Goal: Task Accomplishment & Management: Use online tool/utility

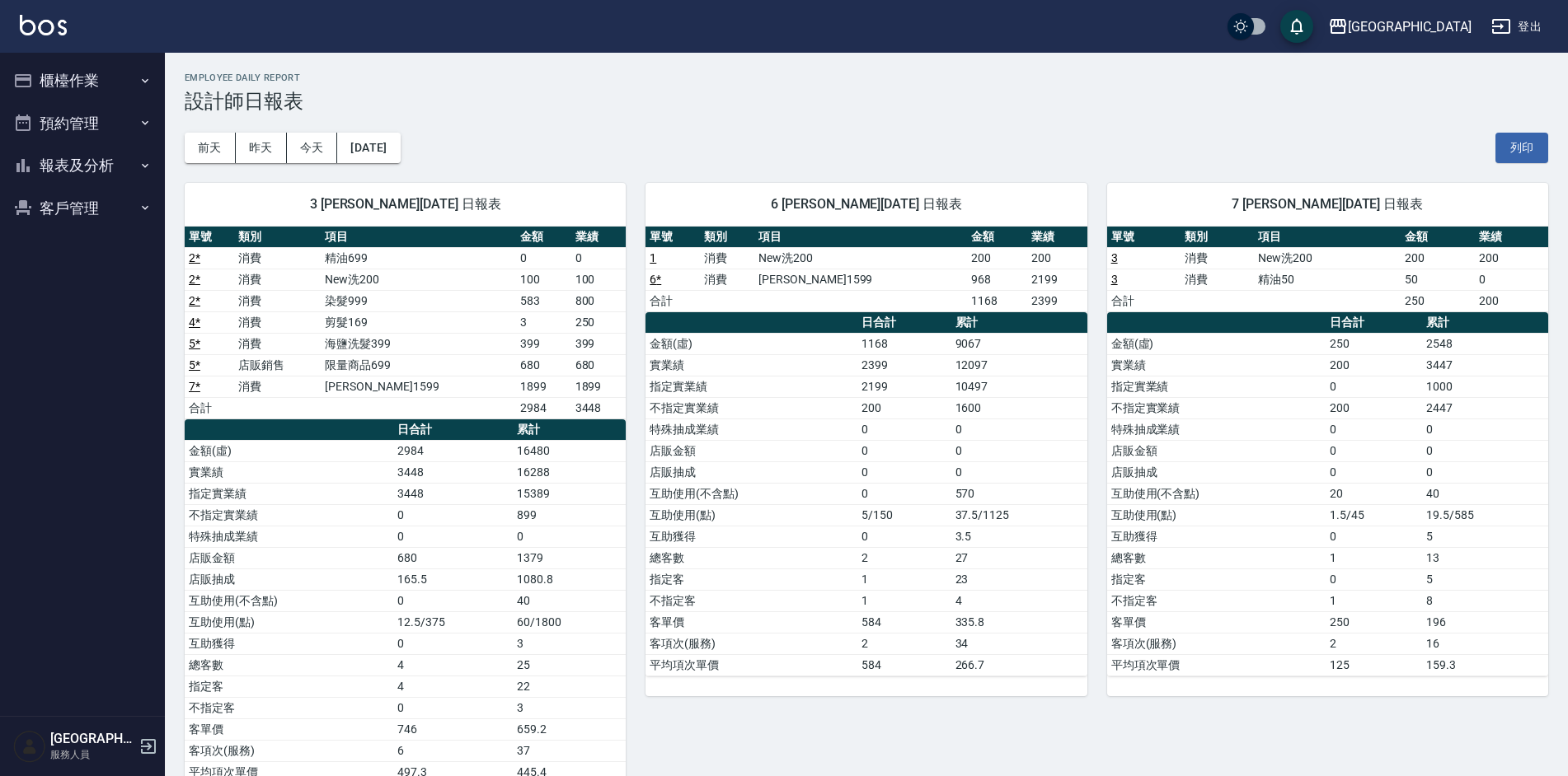
click at [118, 163] on button "報表及分析" at bounding box center [82, 165] width 151 height 43
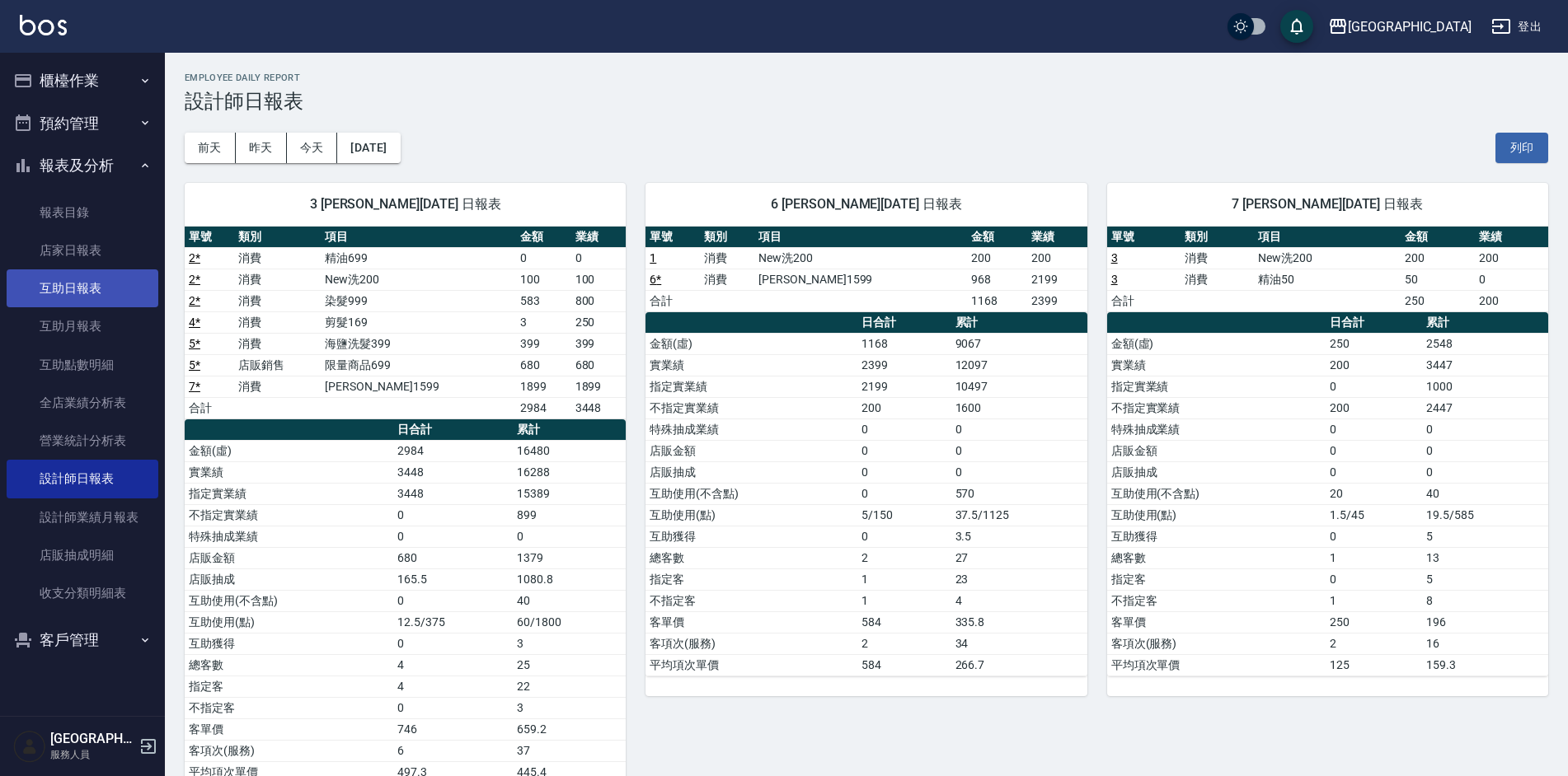
click at [98, 276] on link "互助日報表" at bounding box center [82, 288] width 151 height 38
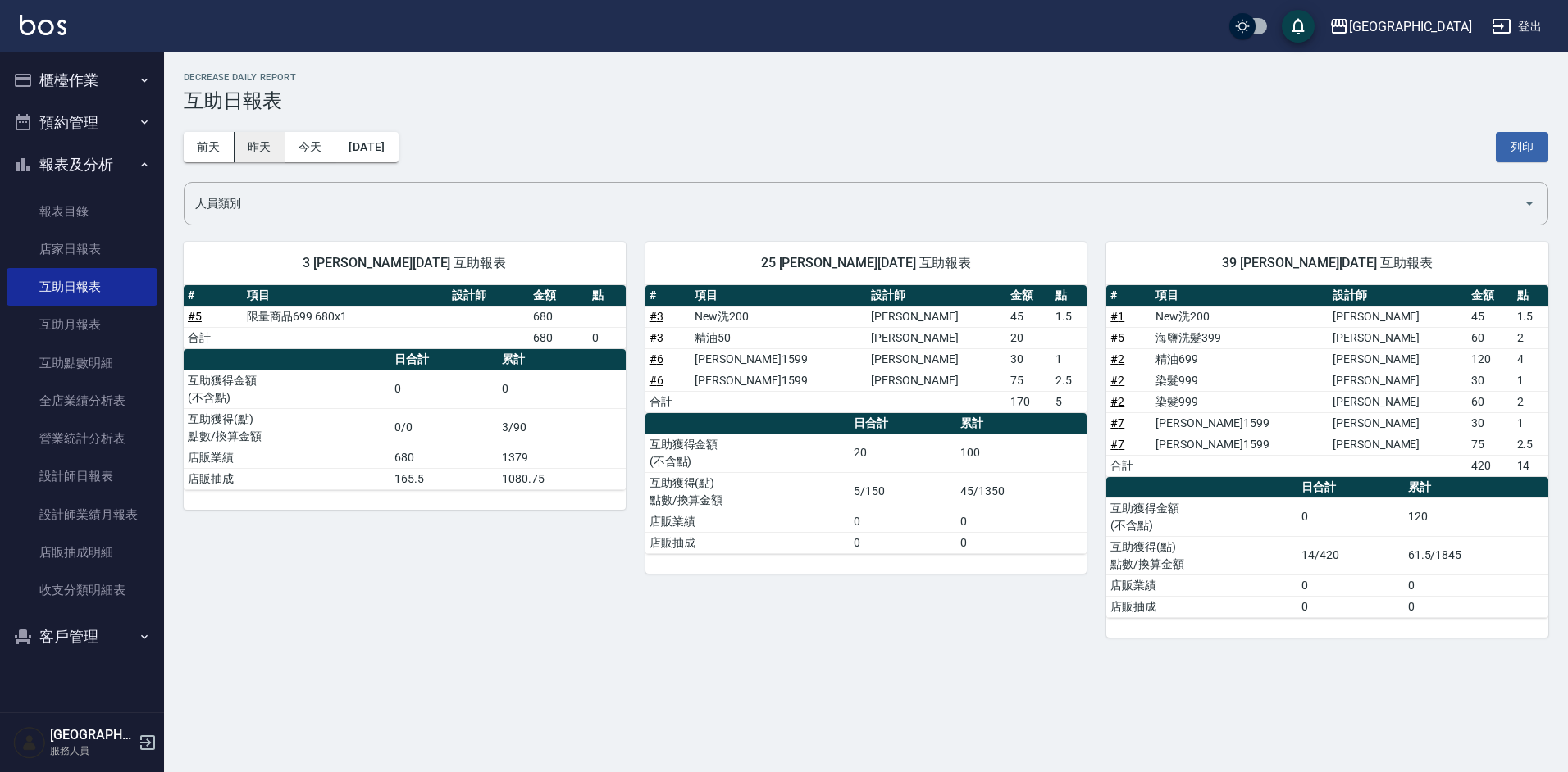
click at [254, 145] on button "昨天" at bounding box center [260, 147] width 51 height 30
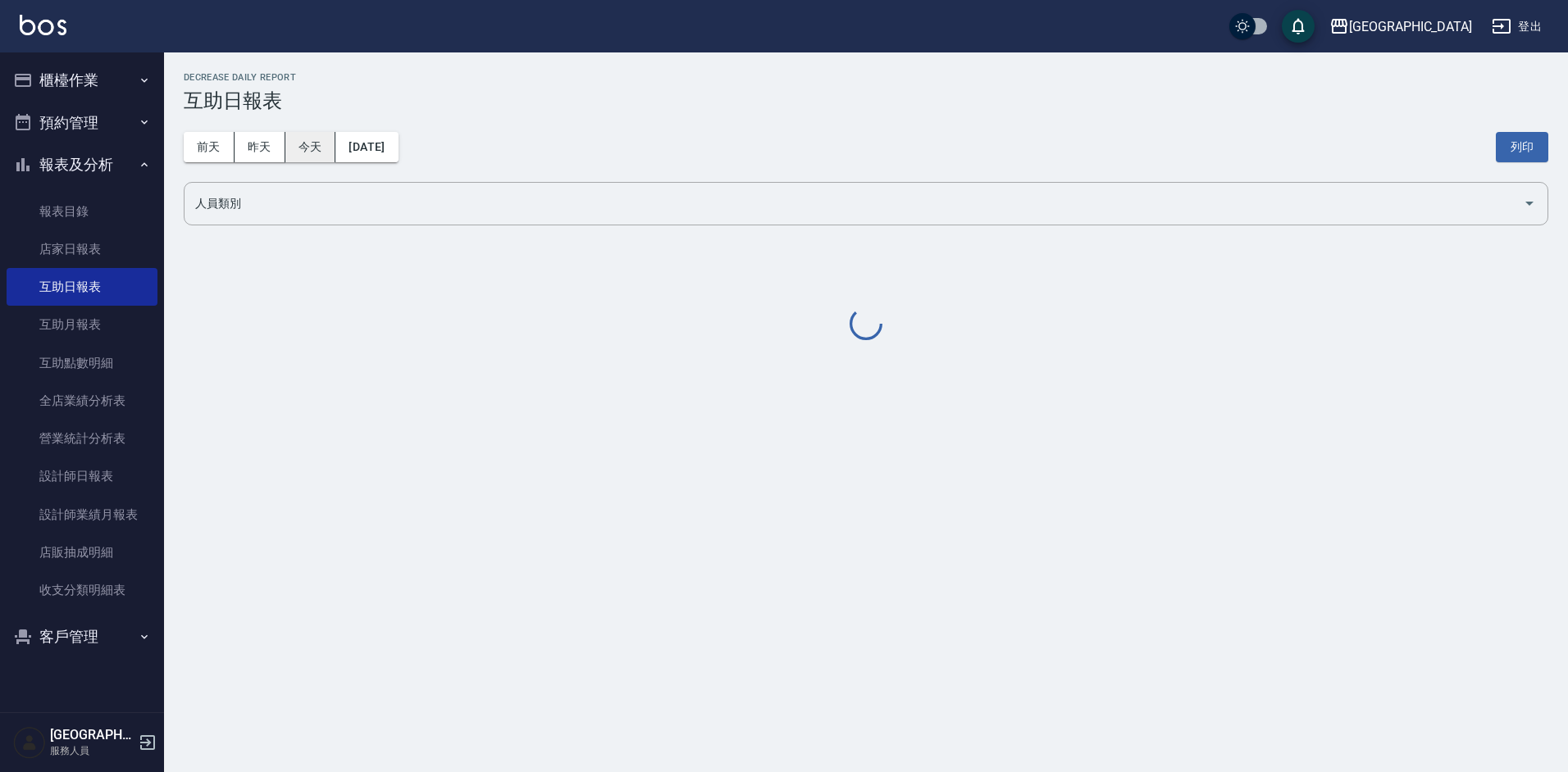
click at [288, 147] on button "今天" at bounding box center [311, 147] width 51 height 30
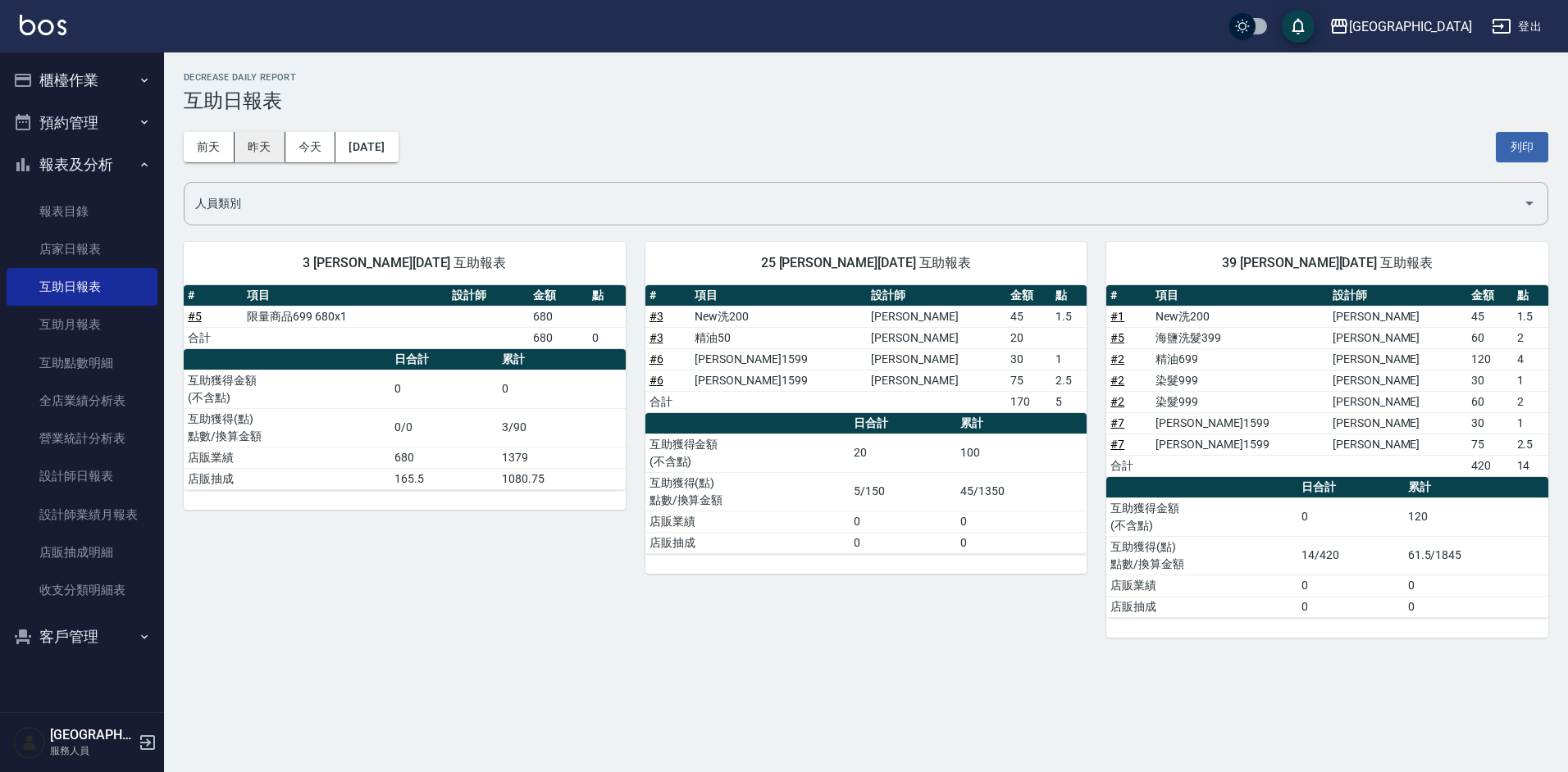
click at [257, 149] on button "昨天" at bounding box center [260, 147] width 51 height 30
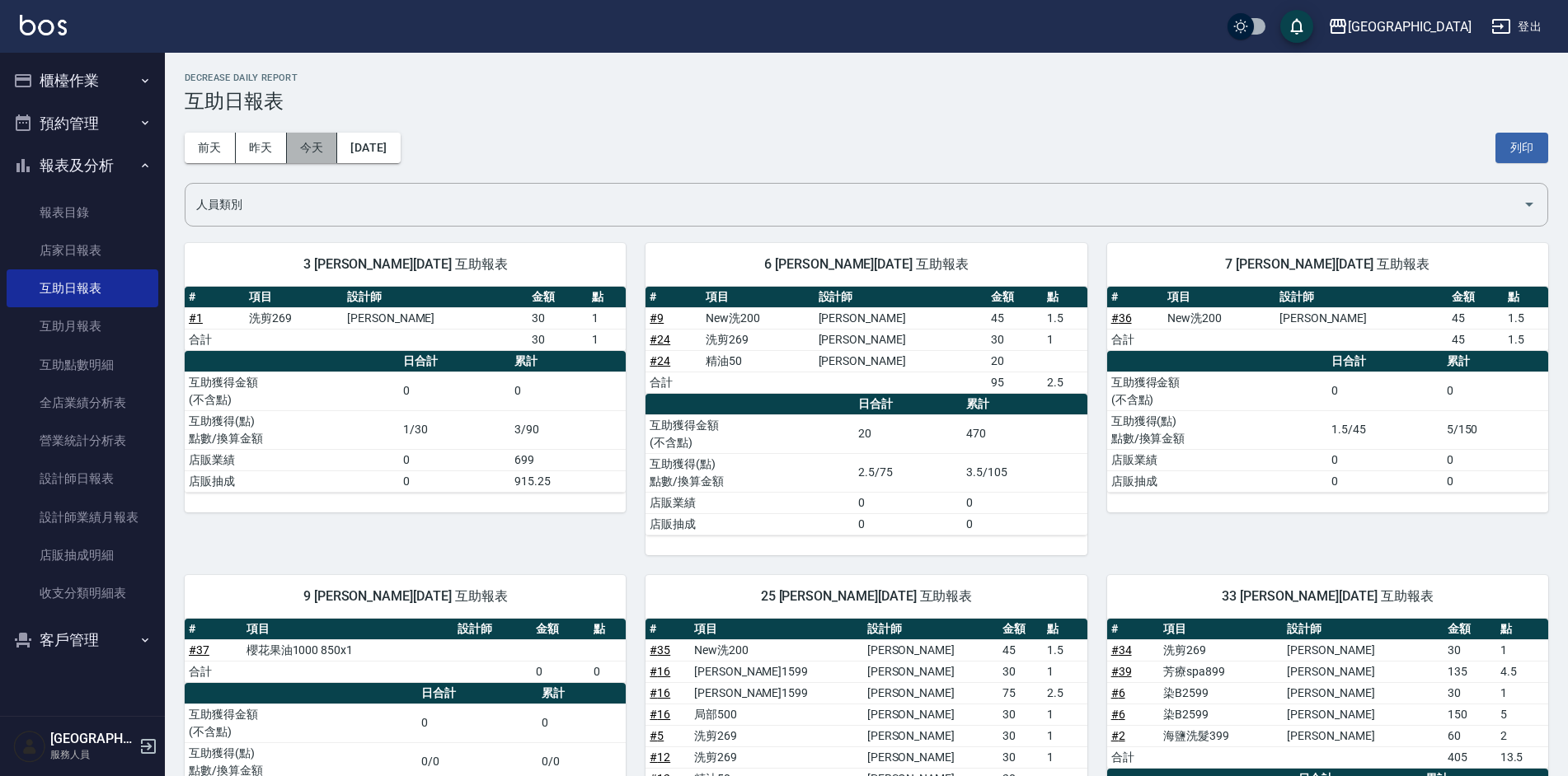
click at [319, 142] on button "今天" at bounding box center [313, 148] width 51 height 30
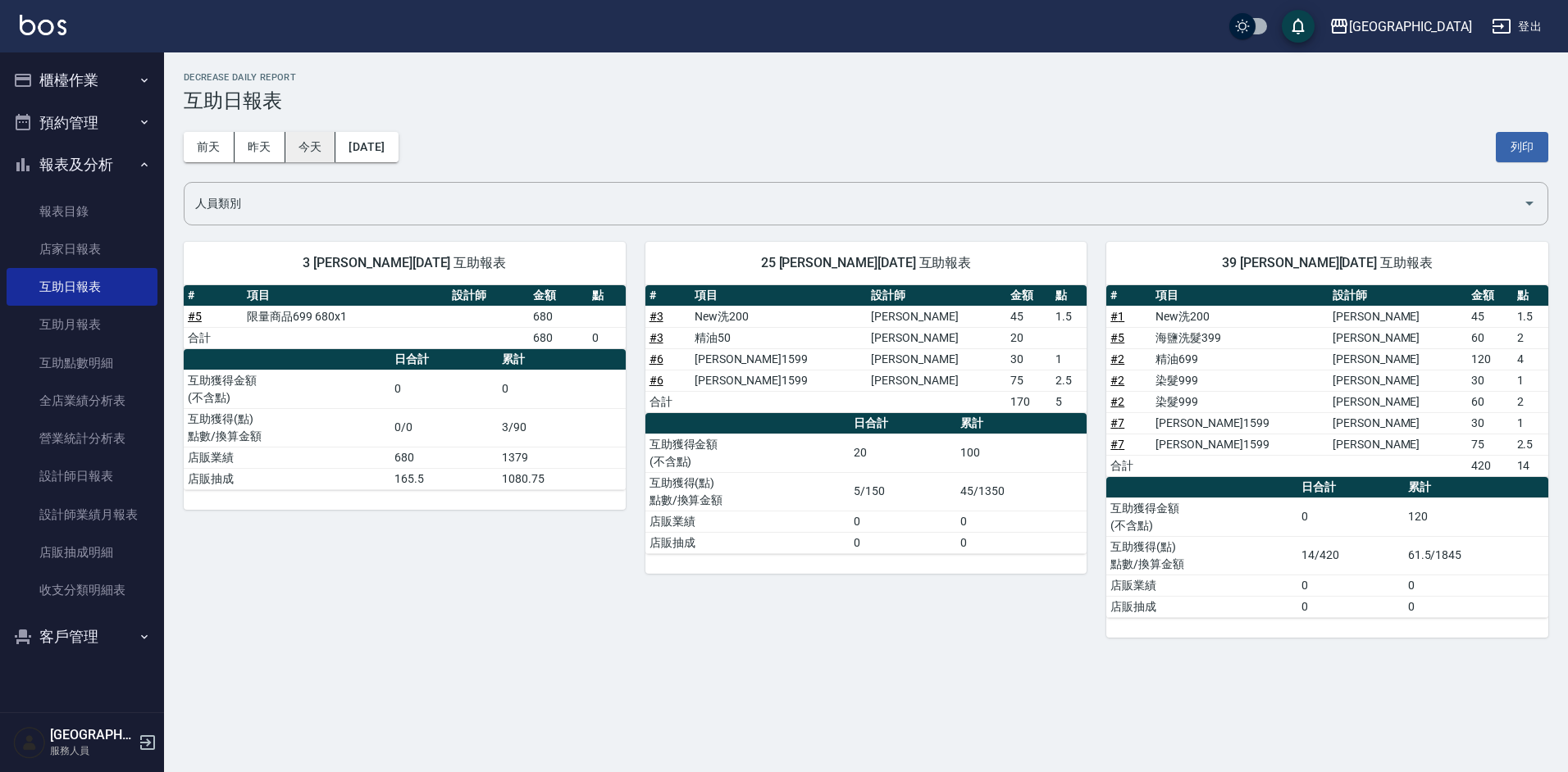
click at [313, 150] on button "今天" at bounding box center [311, 147] width 51 height 30
click at [307, 141] on button "今天" at bounding box center [311, 147] width 51 height 30
click at [261, 143] on button "昨天" at bounding box center [260, 147] width 51 height 30
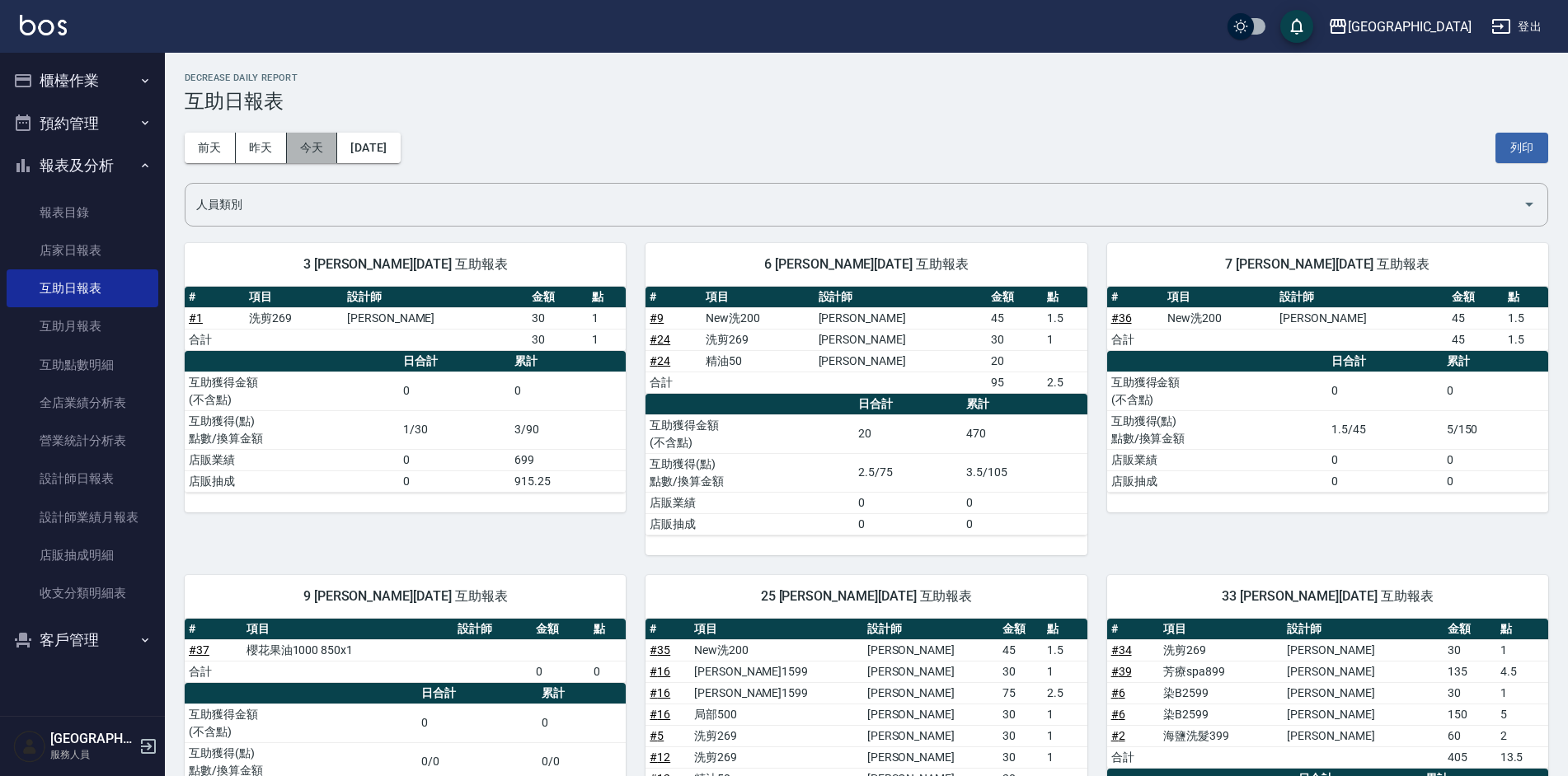
click at [304, 142] on button "今天" at bounding box center [313, 148] width 51 height 30
